Goal: Information Seeking & Learning: Learn about a topic

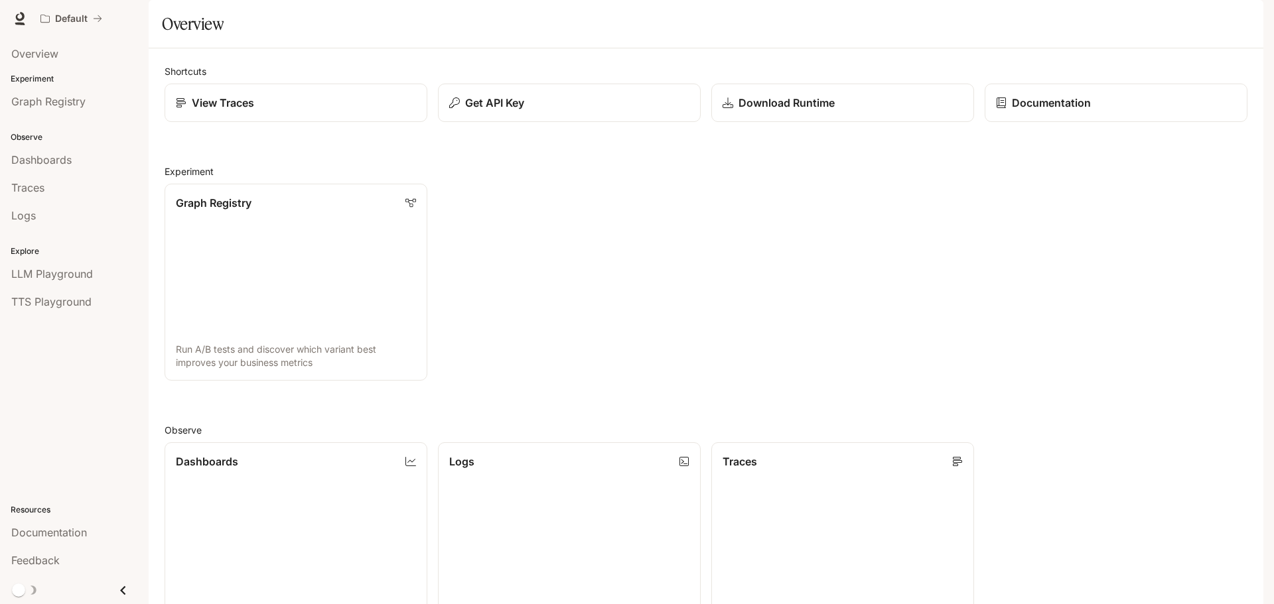
click at [1248, 14] on icon "button" at bounding box center [1244, 18] width 11 height 11
click at [1088, 105] on link "Billing" at bounding box center [1152, 98] width 206 height 24
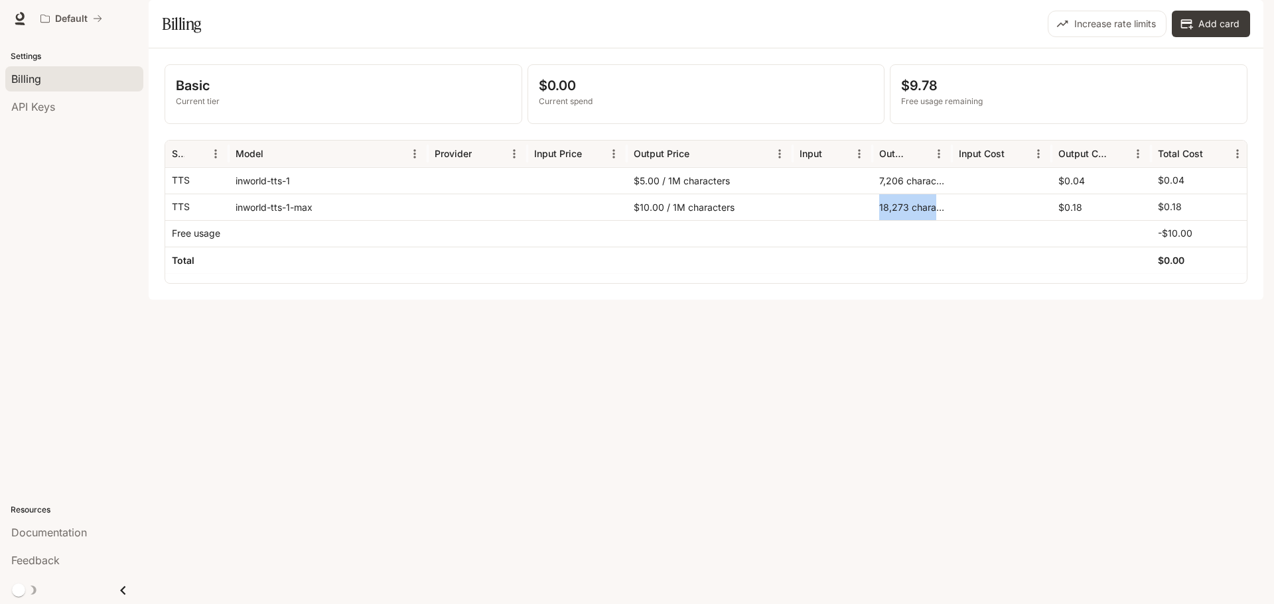
drag, startPoint x: 870, startPoint y: 248, endPoint x: 961, endPoint y: 248, distance: 90.9
click at [961, 220] on div "TTS inworld-tts-1-max $10.00 / 1M characters 18,273 characters $0.18 $0.18" at bounding box center [707, 207] width 1085 height 27
click at [42, 80] on div "Billing" at bounding box center [74, 79] width 126 height 16
click at [1174, 23] on span "Documentation" at bounding box center [1183, 19] width 66 height 17
